Goal: Register for event/course

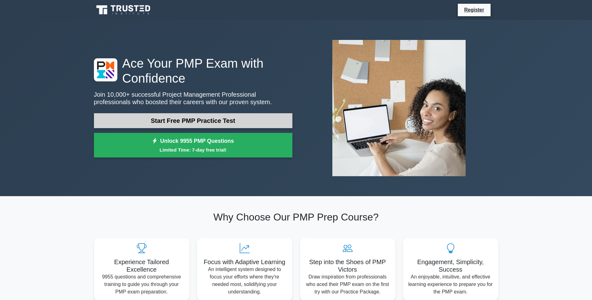
click at [235, 124] on link "Start Free PMP Practice Test" at bounding box center [193, 120] width 198 height 15
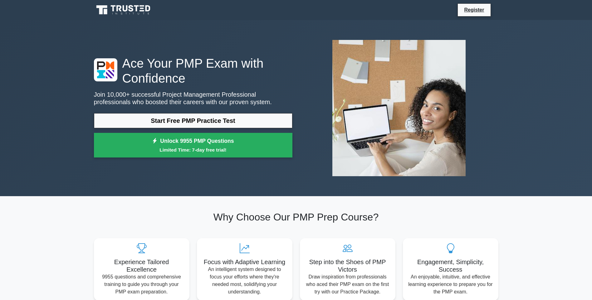
drag, startPoint x: 556, startPoint y: 199, endPoint x: 550, endPoint y: 77, distance: 122.4
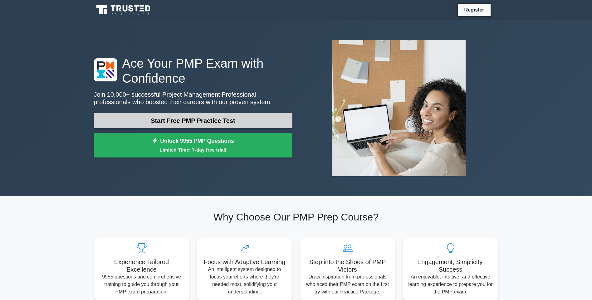
click at [186, 122] on link "Start Free PMP Practice Test" at bounding box center [193, 120] width 198 height 15
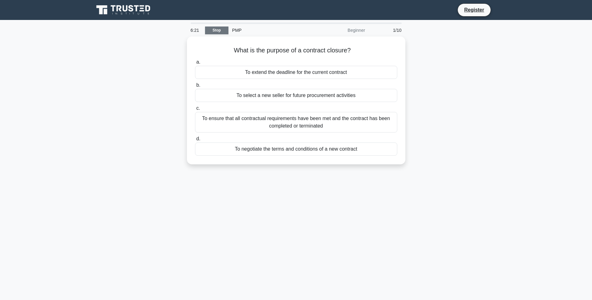
click at [219, 32] on link "Stop" at bounding box center [216, 31] width 23 height 8
click at [225, 31] on link "Stop" at bounding box center [216, 31] width 23 height 8
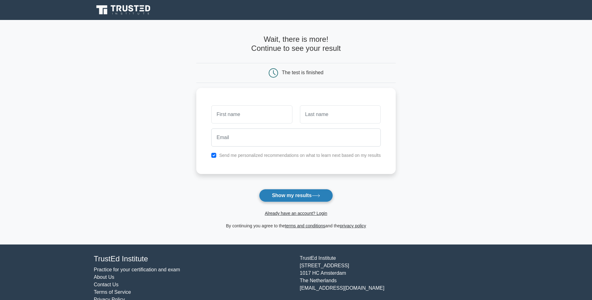
click at [321, 201] on button "Show my results" at bounding box center [296, 195] width 74 height 13
click at [142, 99] on main "Wait, there is more! Continue to see your result The test is finished and the" at bounding box center [296, 132] width 592 height 225
